Goal: Find contact information: Find contact information

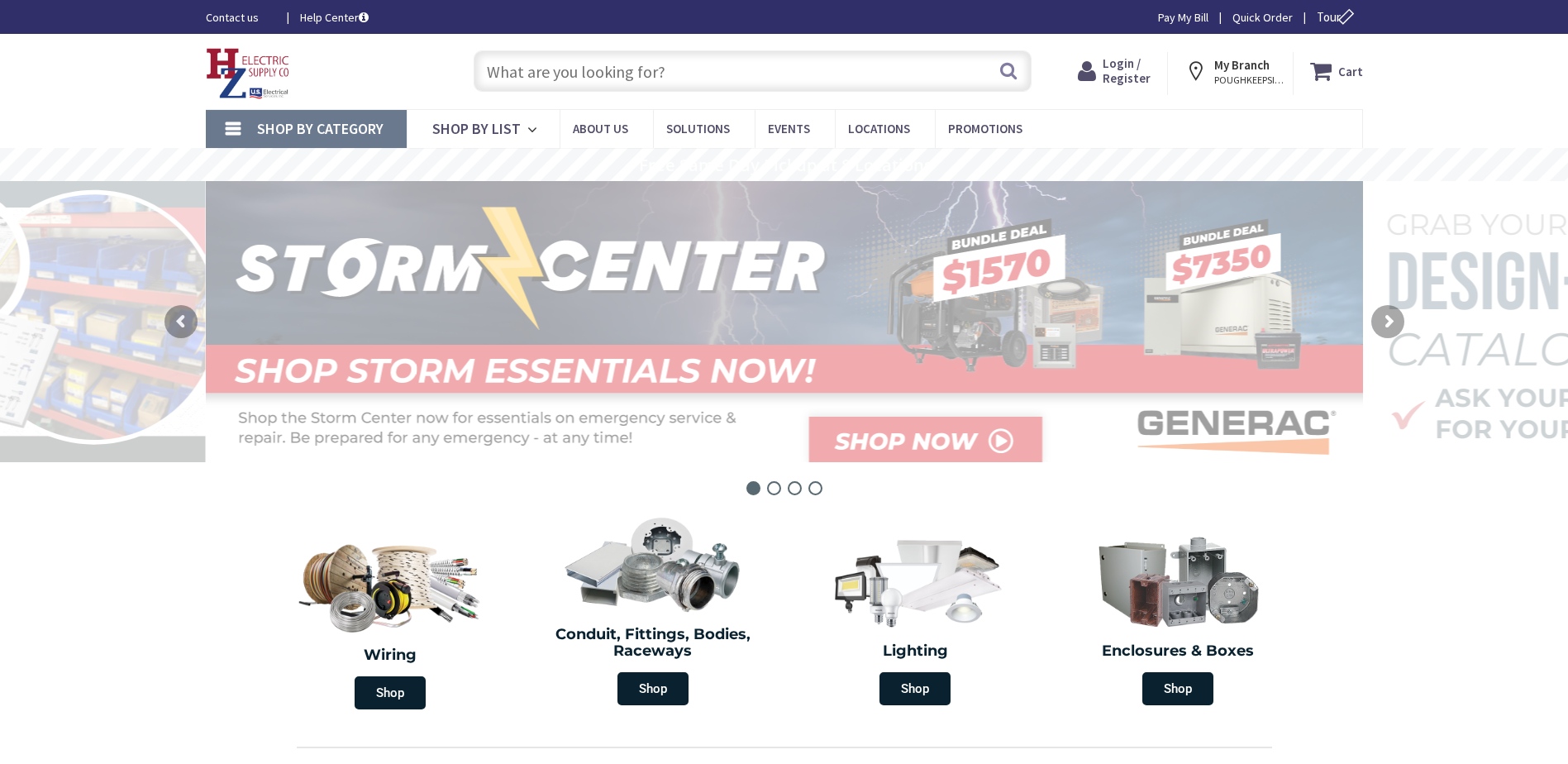
type input "[GEOGRAPHIC_DATA][STREET_ADDRESS][GEOGRAPHIC_DATA]"
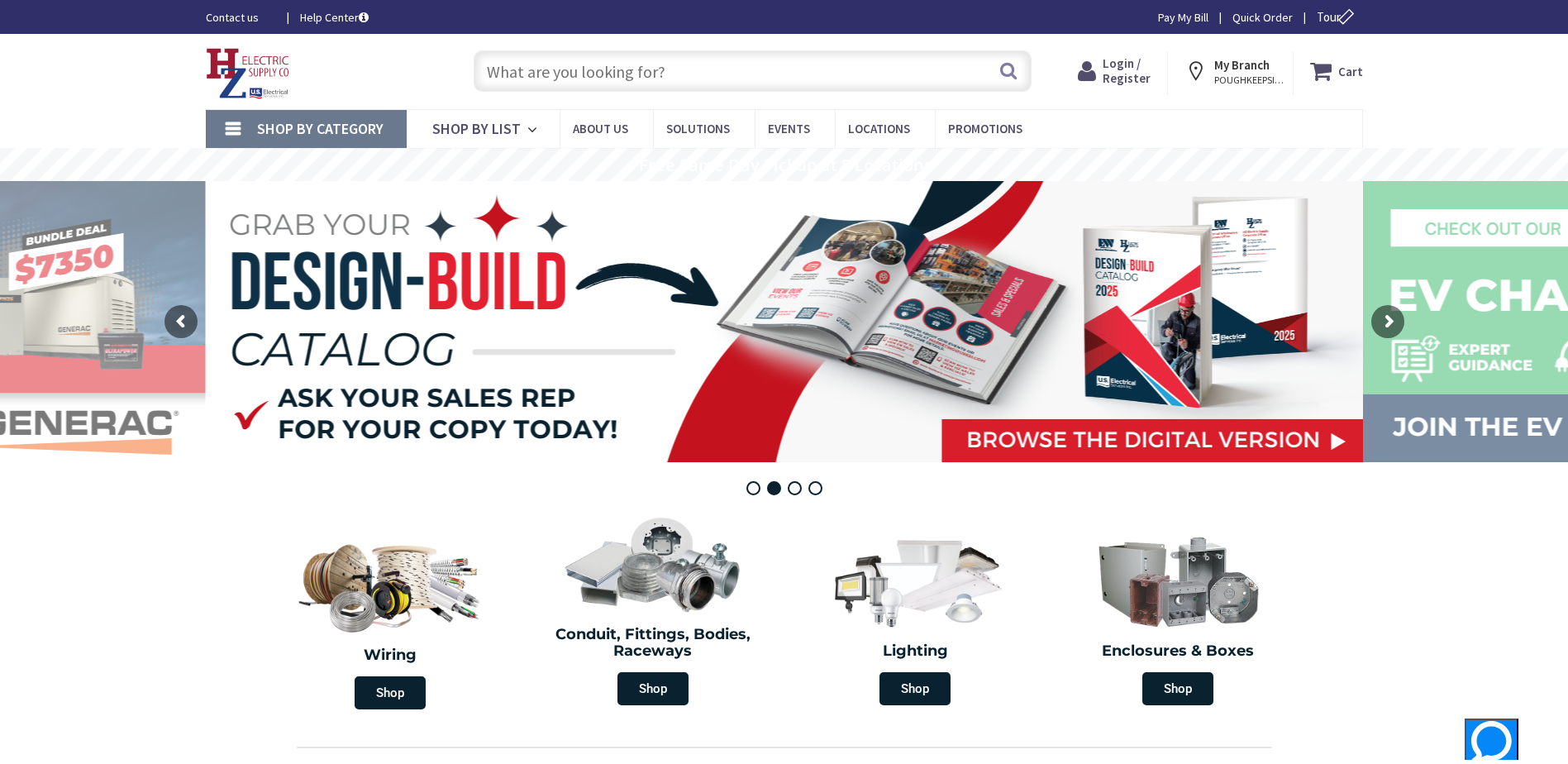
click at [1269, 82] on span "POUGHKEEPSIE, [GEOGRAPHIC_DATA]" at bounding box center [1249, 81] width 70 height 14
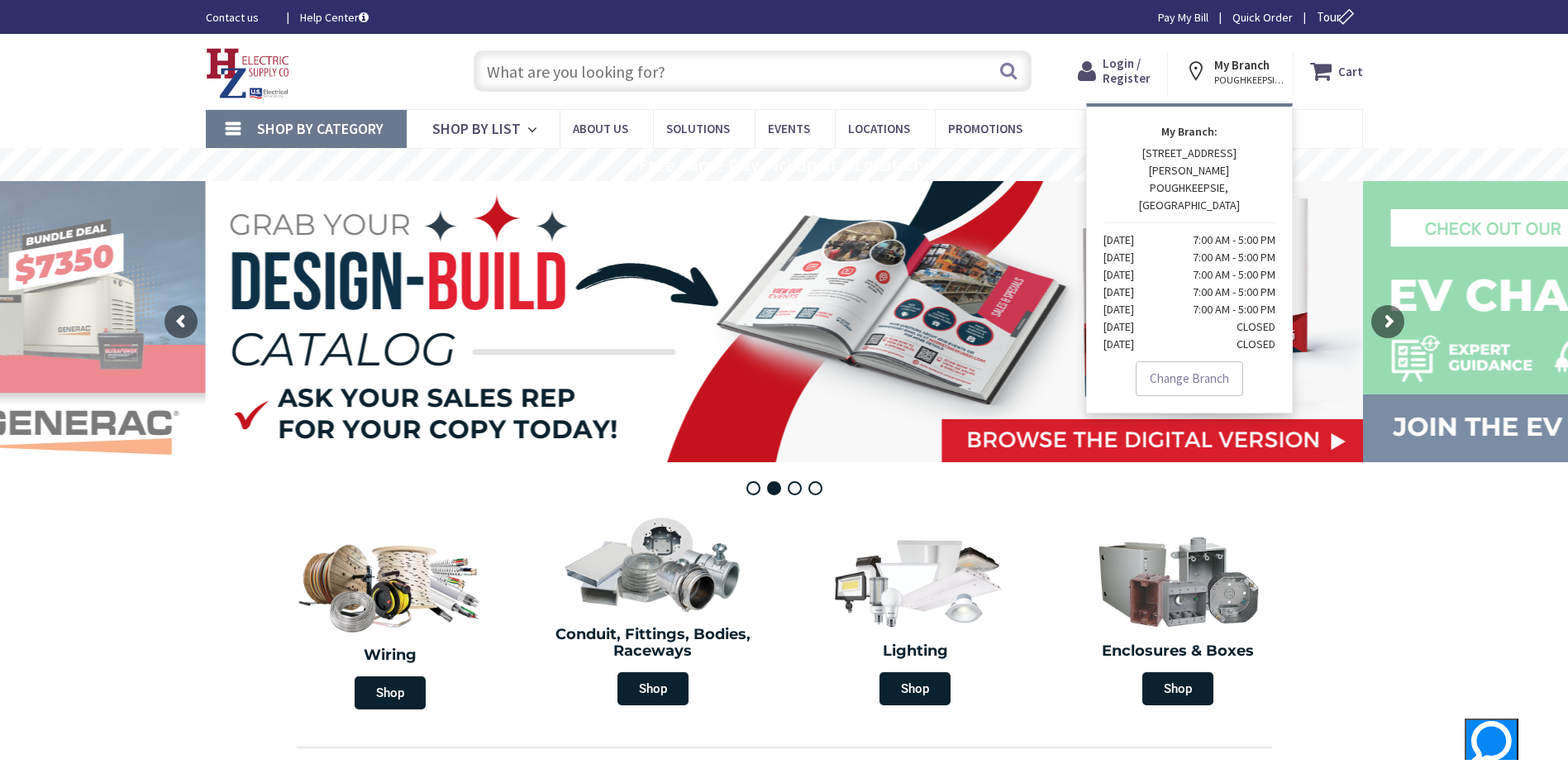
click at [1442, 49] on div "Skip to Content Toggle Nav Search Cart My Cart Close" at bounding box center [784, 71] width 1568 height 75
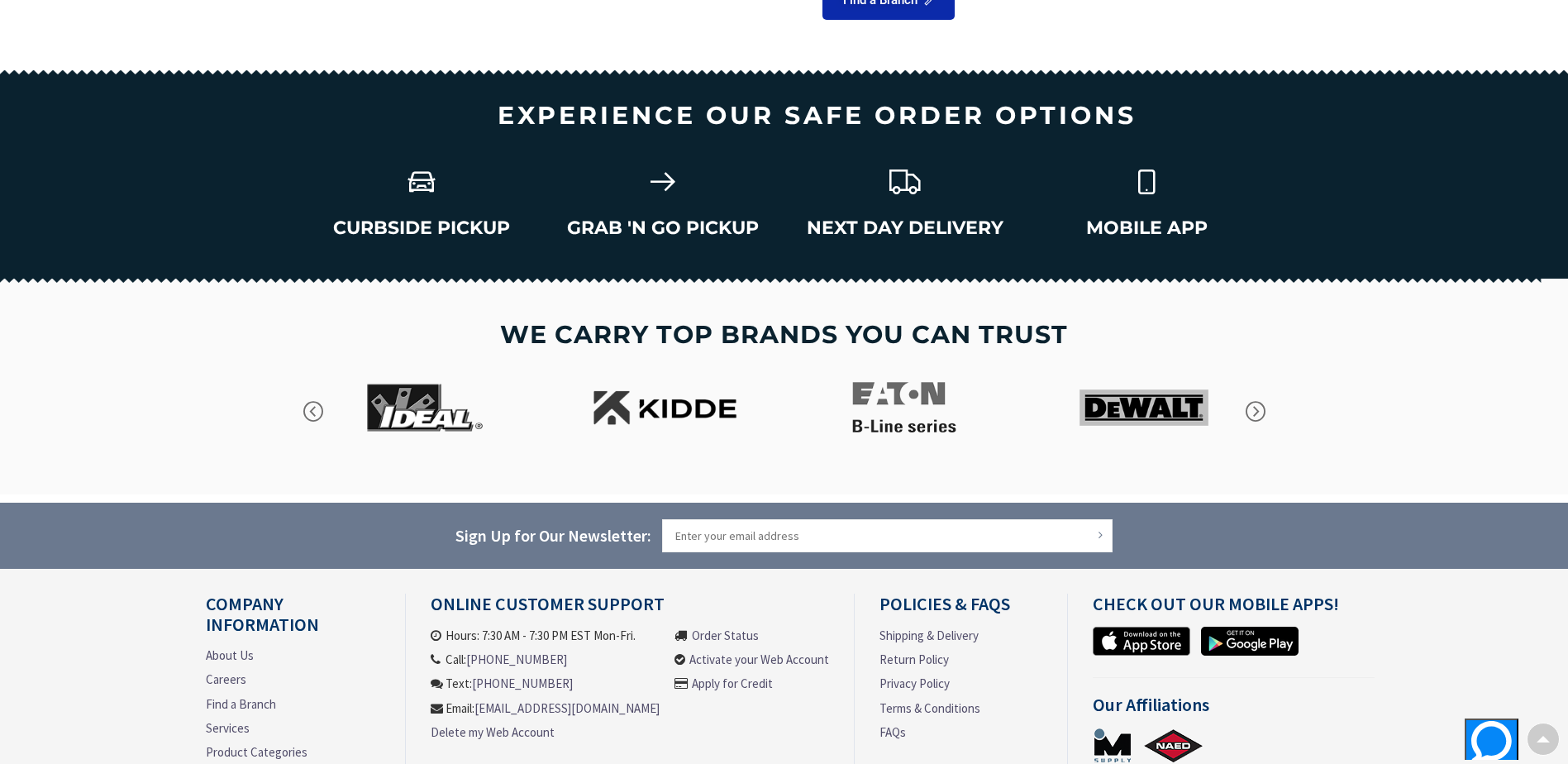
scroll to position [2280, 0]
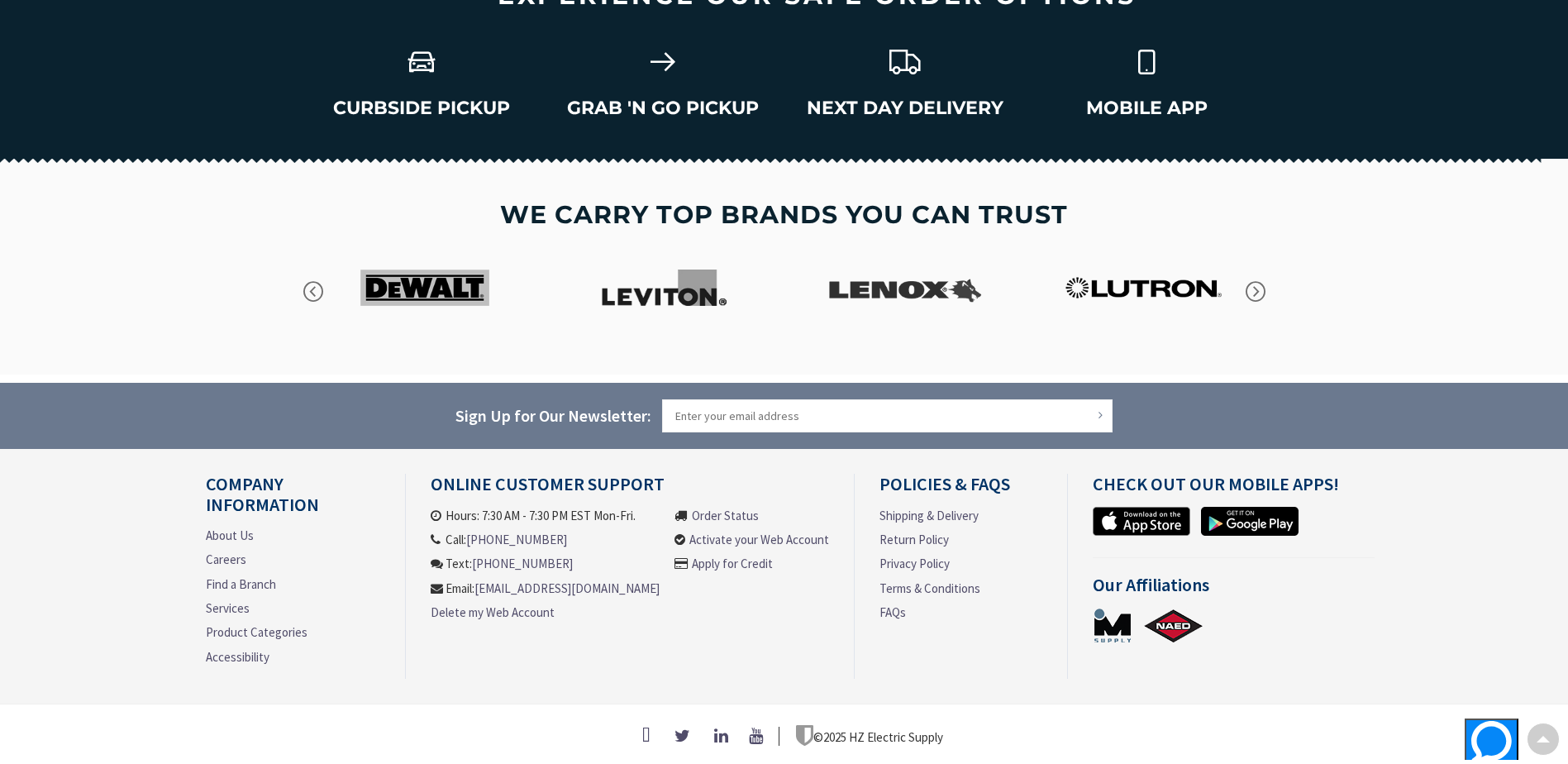
click at [273, 582] on link "Find a Branch" at bounding box center [241, 584] width 70 height 17
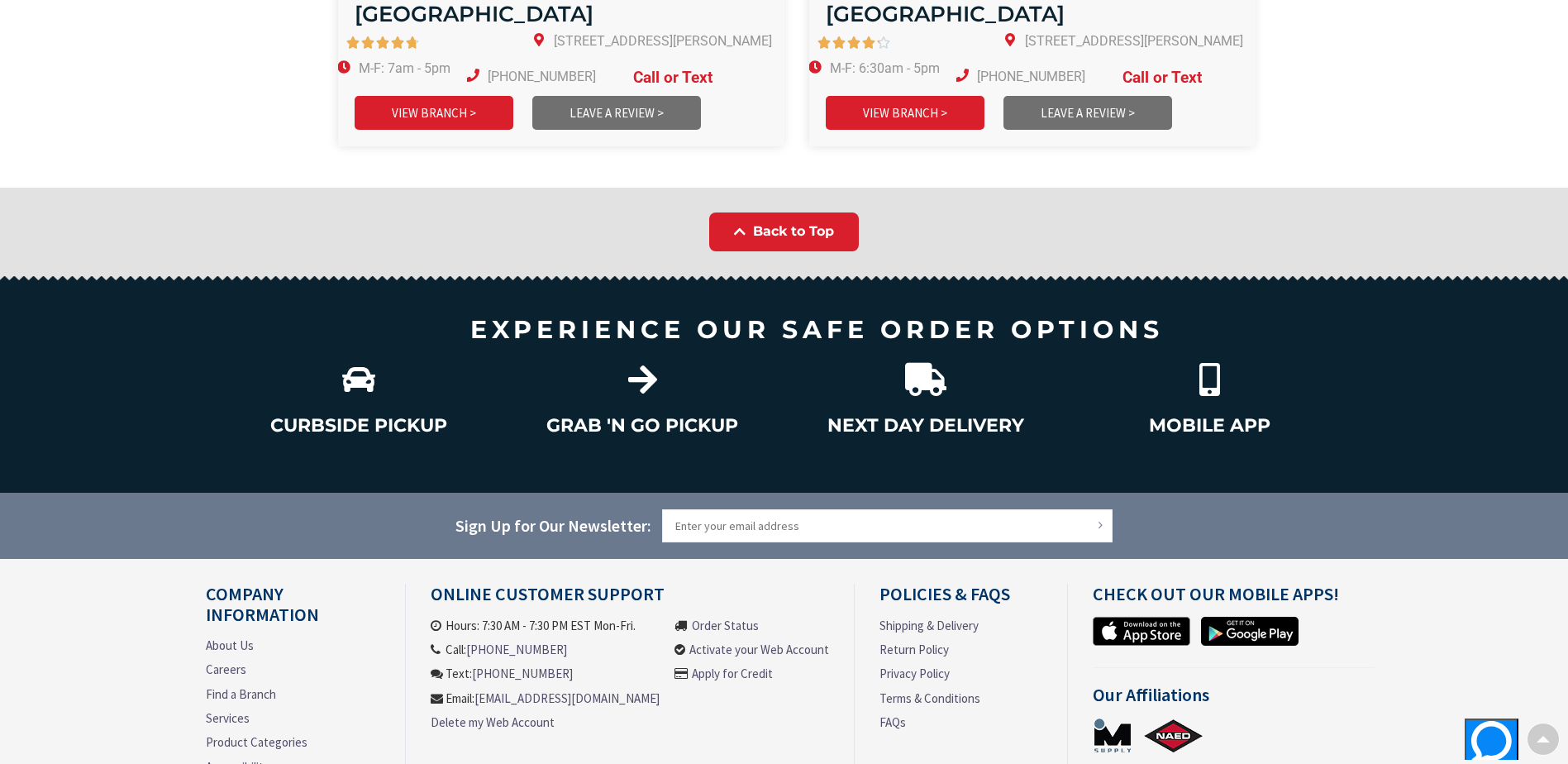
scroll to position [2390, 0]
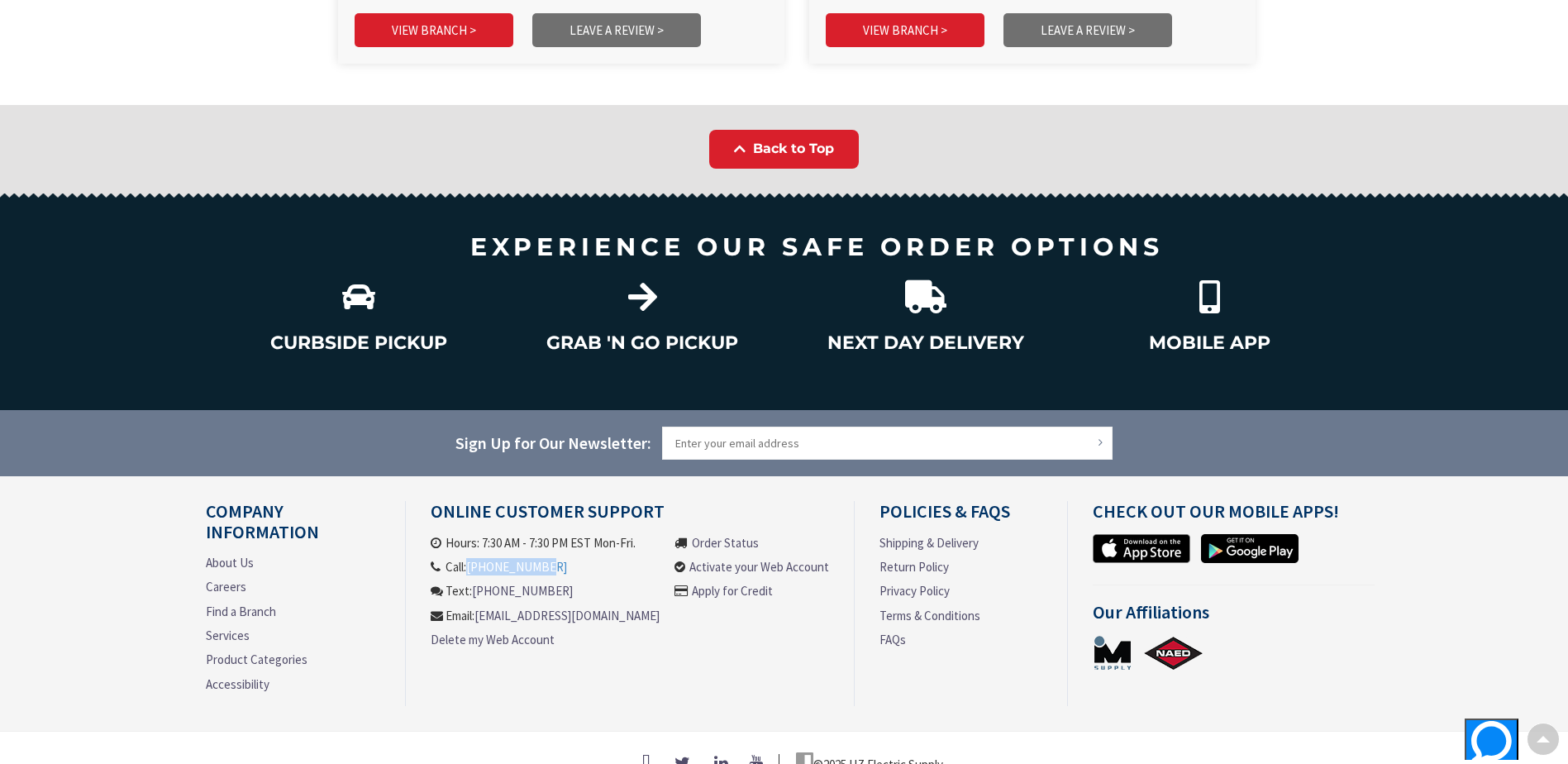
drag, startPoint x: 555, startPoint y: 535, endPoint x: 475, endPoint y: 540, distance: 80.2
click at [475, 558] on li "Call: 413-848-6603" at bounding box center [545, 566] width 229 height 17
copy link "[PHONE_NUMBER]"
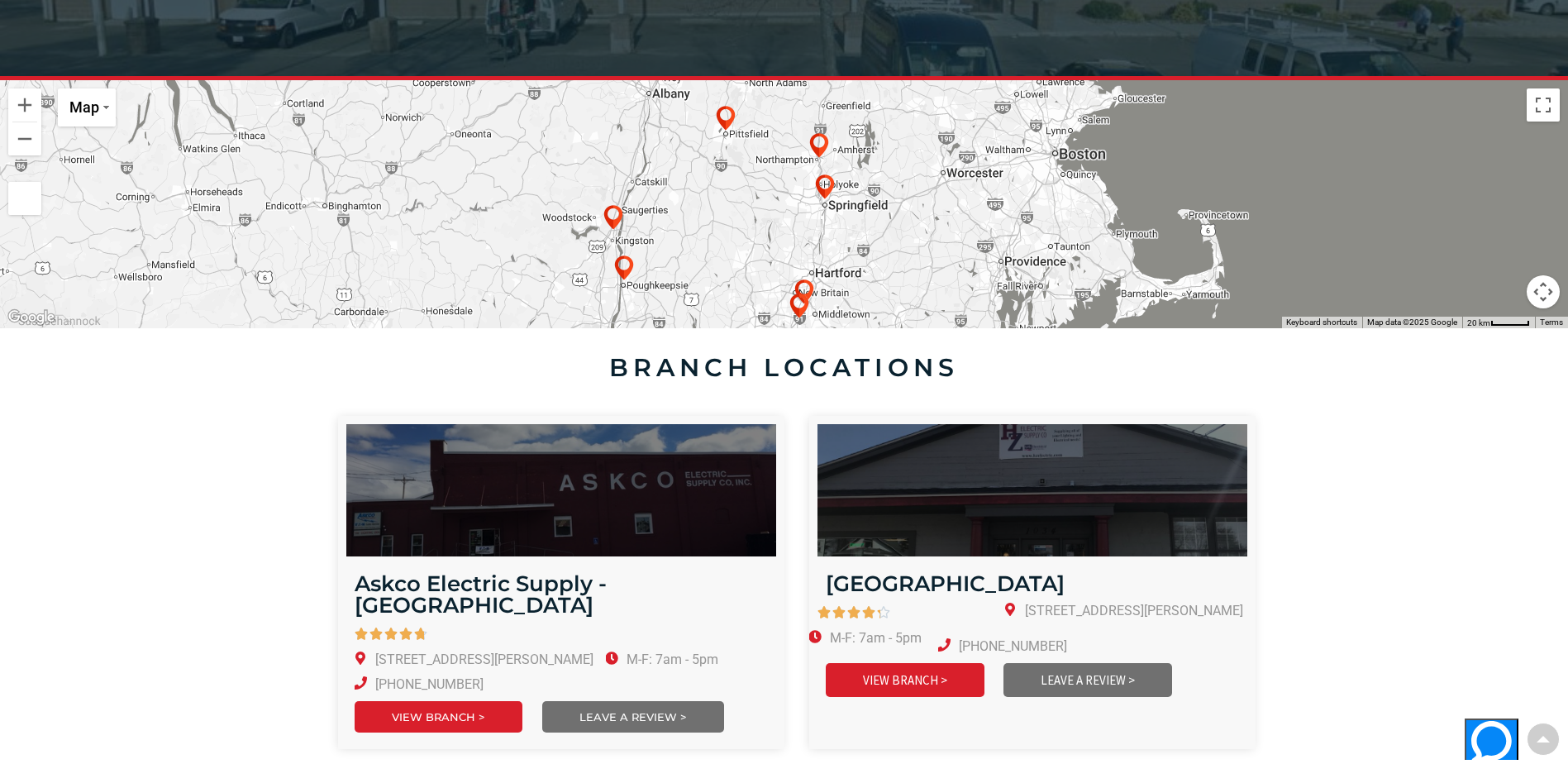
scroll to position [0, 0]
